Goal: Task Accomplishment & Management: Use online tool/utility

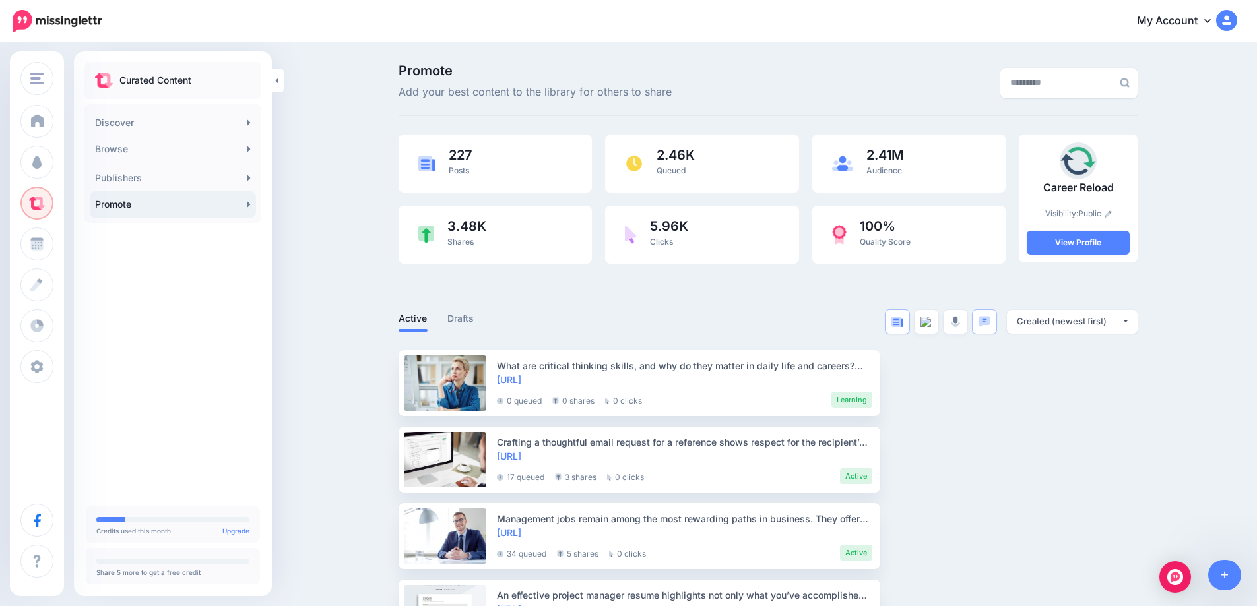
scroll to position [132, 0]
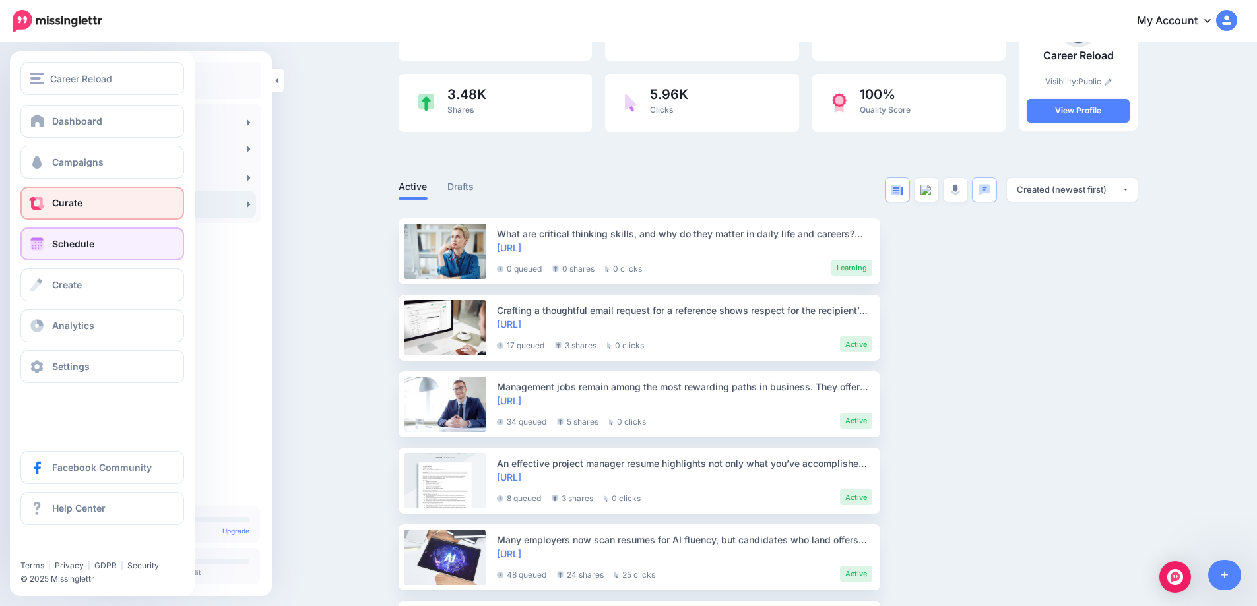
click at [63, 240] on span "Schedule" at bounding box center [73, 243] width 42 height 11
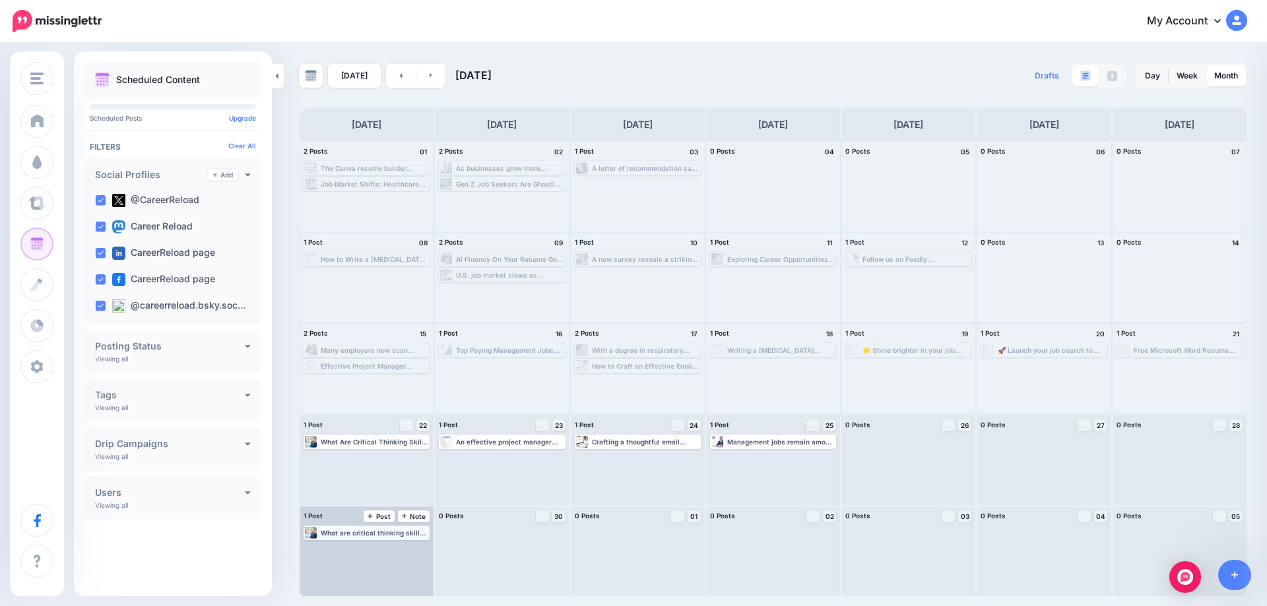
click at [354, 533] on div "What are critical thinking skills, and why do they matter in daily life and car…" at bounding box center [375, 533] width 108 height 8
click at [350, 548] on span "Edit" at bounding box center [351, 549] width 11 height 7
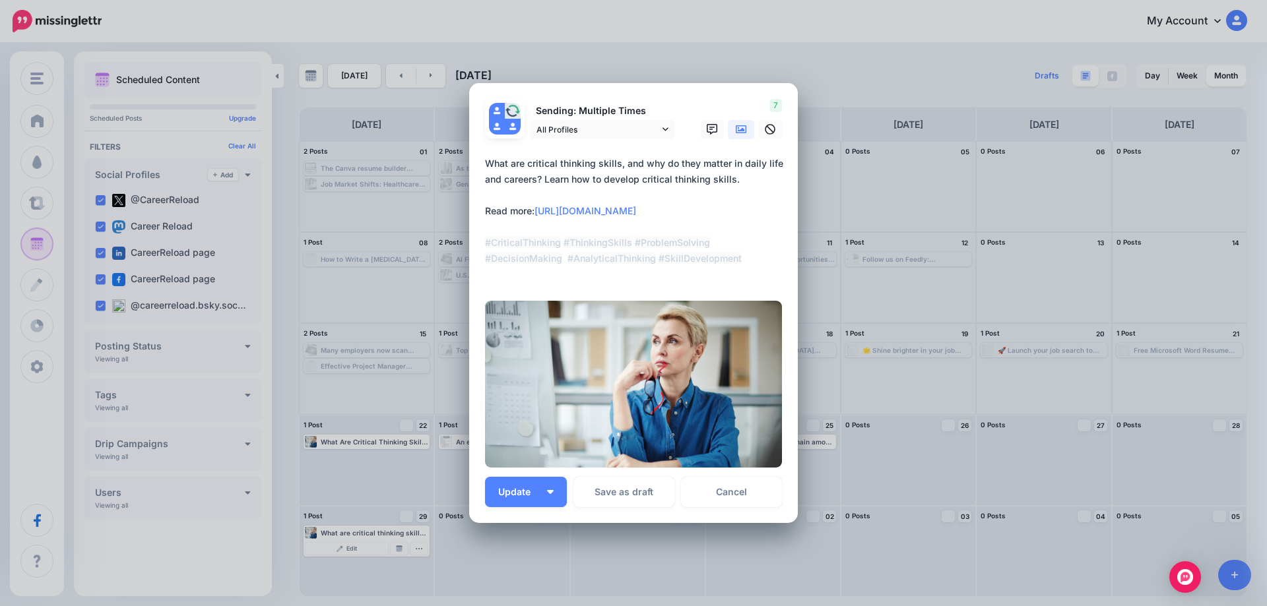
click at [736, 126] on icon at bounding box center [741, 129] width 11 height 8
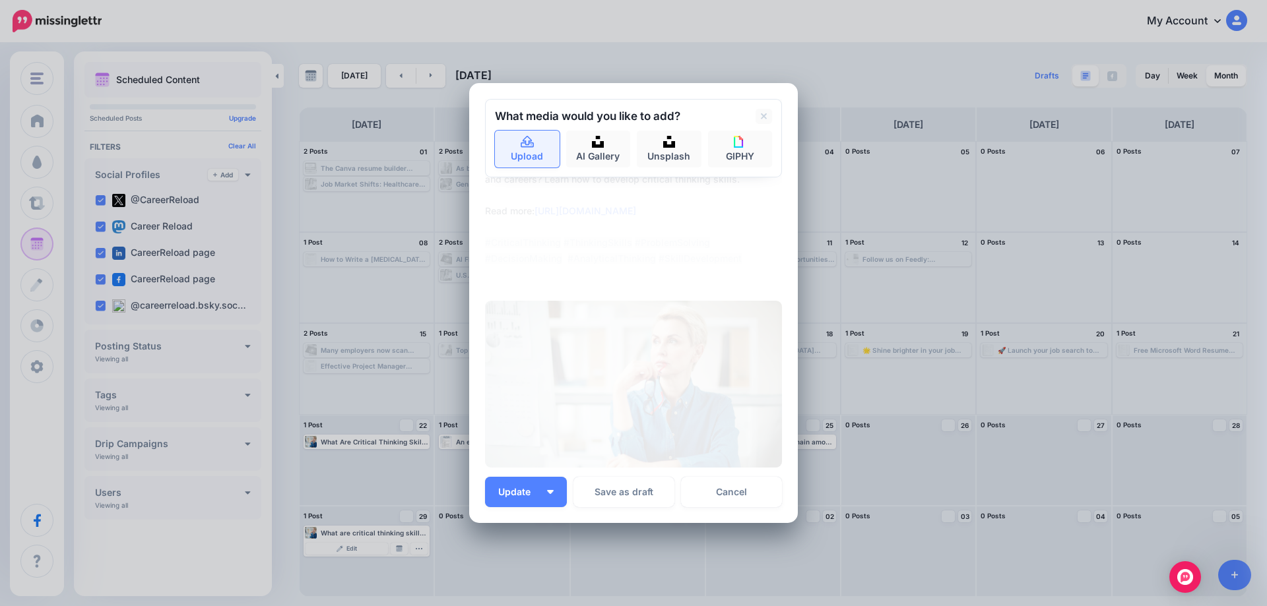
click at [517, 150] on link "Upload" at bounding box center [527, 149] width 65 height 37
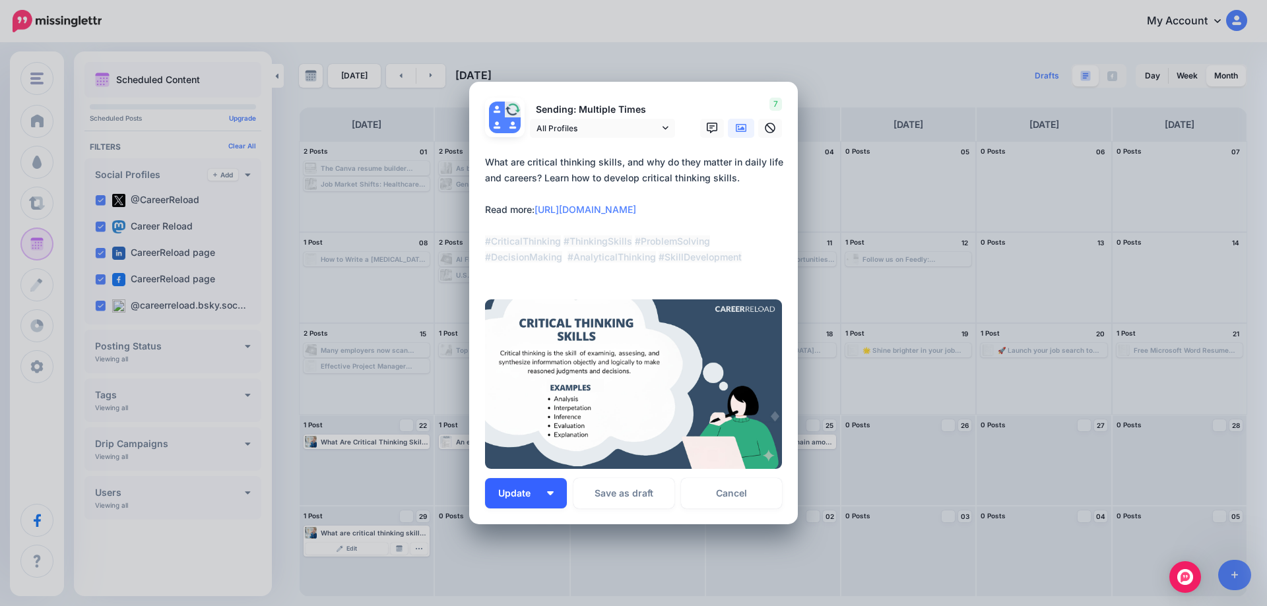
click at [546, 496] on button "Update" at bounding box center [526, 493] width 82 height 30
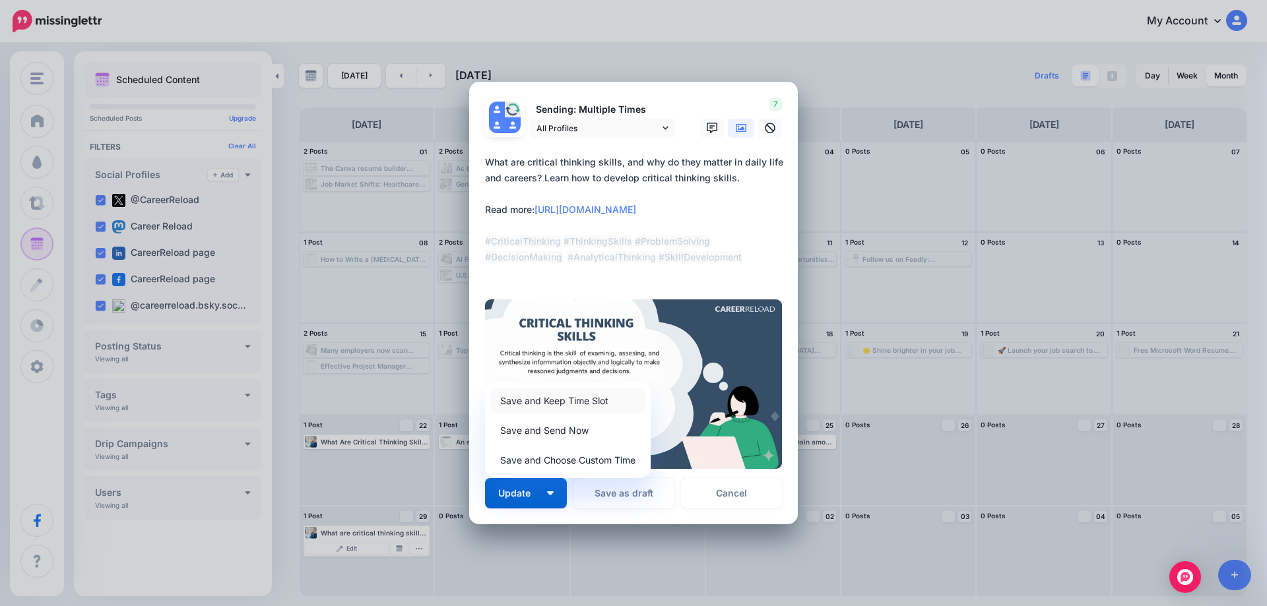
click at [535, 403] on link "Save and Keep Time Slot" at bounding box center [567, 401] width 155 height 26
